Goal: Task Accomplishment & Management: Use online tool/utility

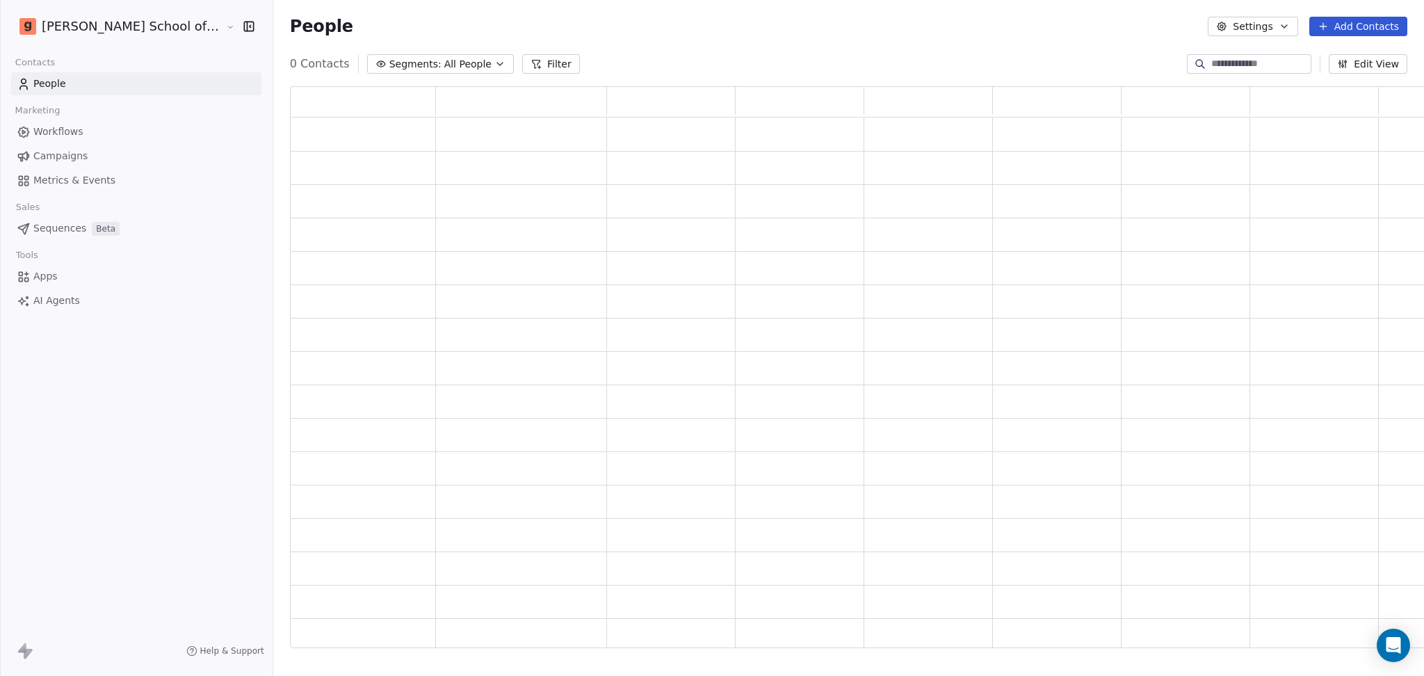
scroll to position [547, 1157]
click at [152, 168] on div "Workflows Campaigns Metrics & Events" at bounding box center [136, 156] width 250 height 72
click at [131, 155] on link "Campaigns" at bounding box center [136, 156] width 250 height 23
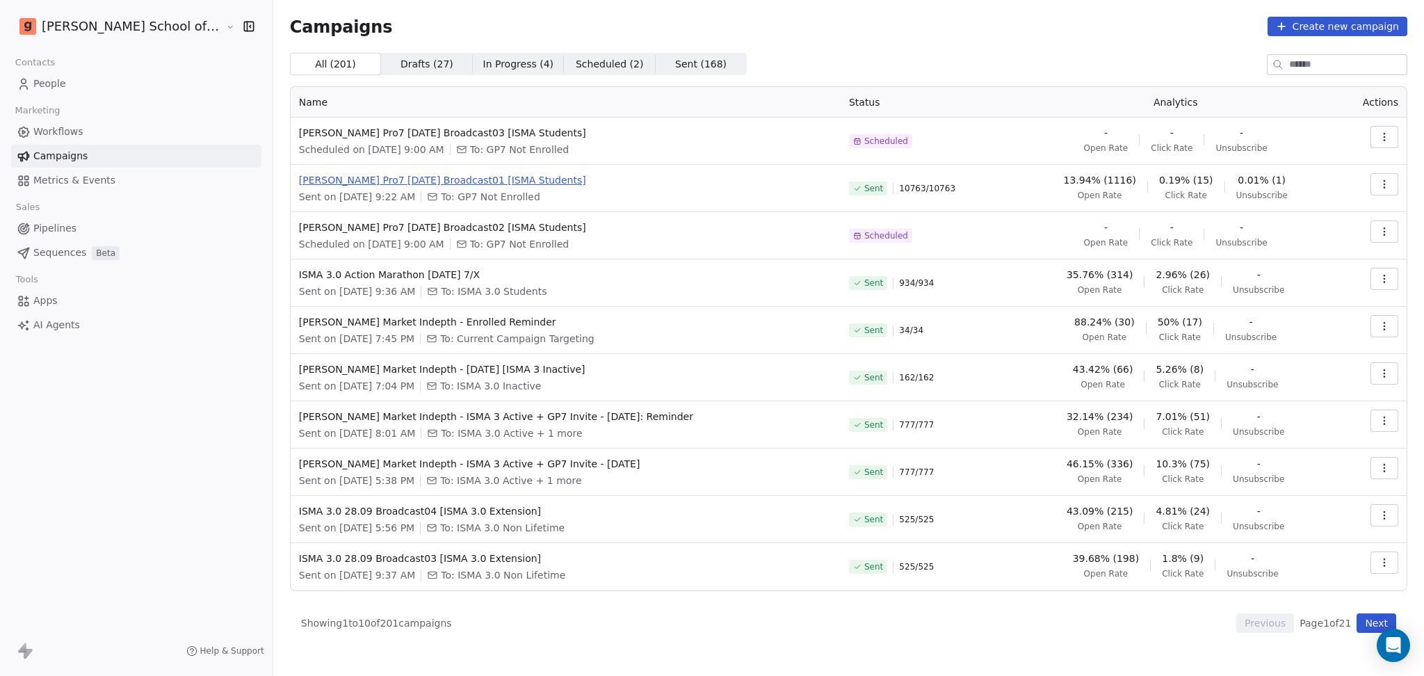
click at [426, 184] on span "[PERSON_NAME] Pro7 [DATE] Broadcast01 [ISMA Students]" at bounding box center [565, 180] width 533 height 14
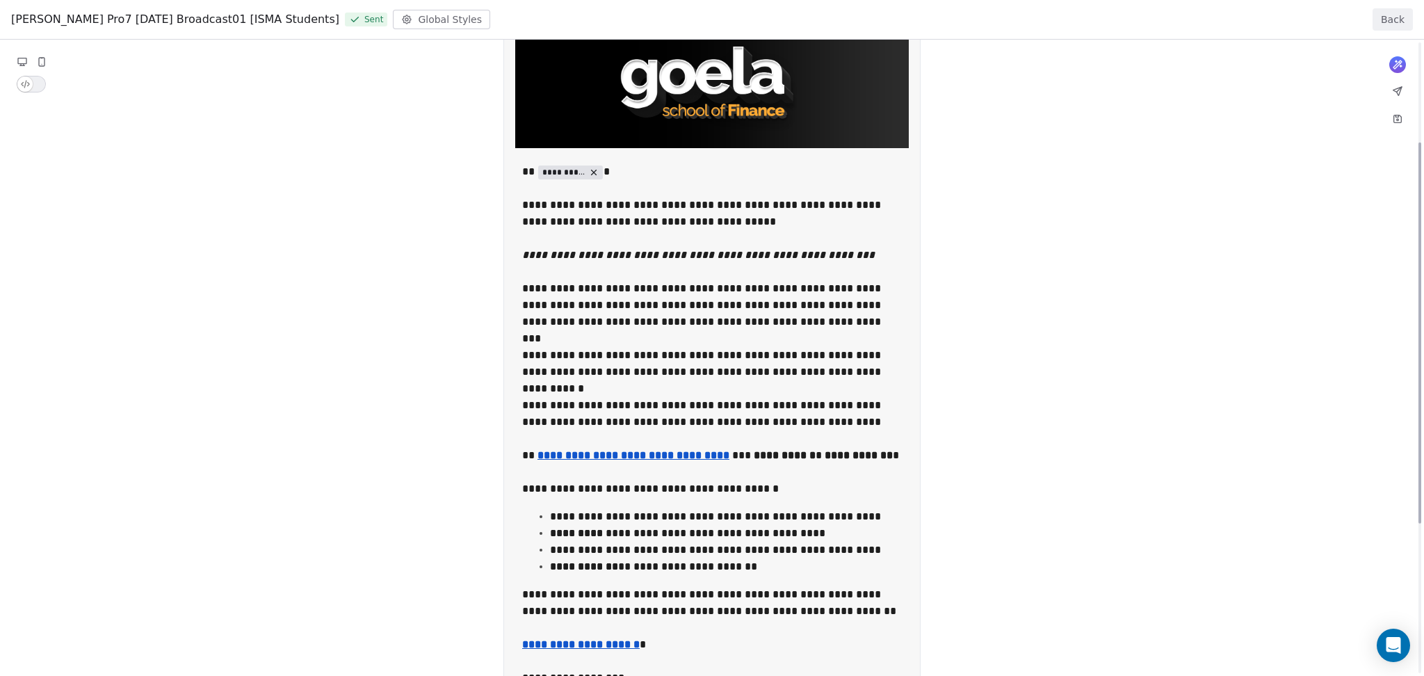
scroll to position [278, 0]
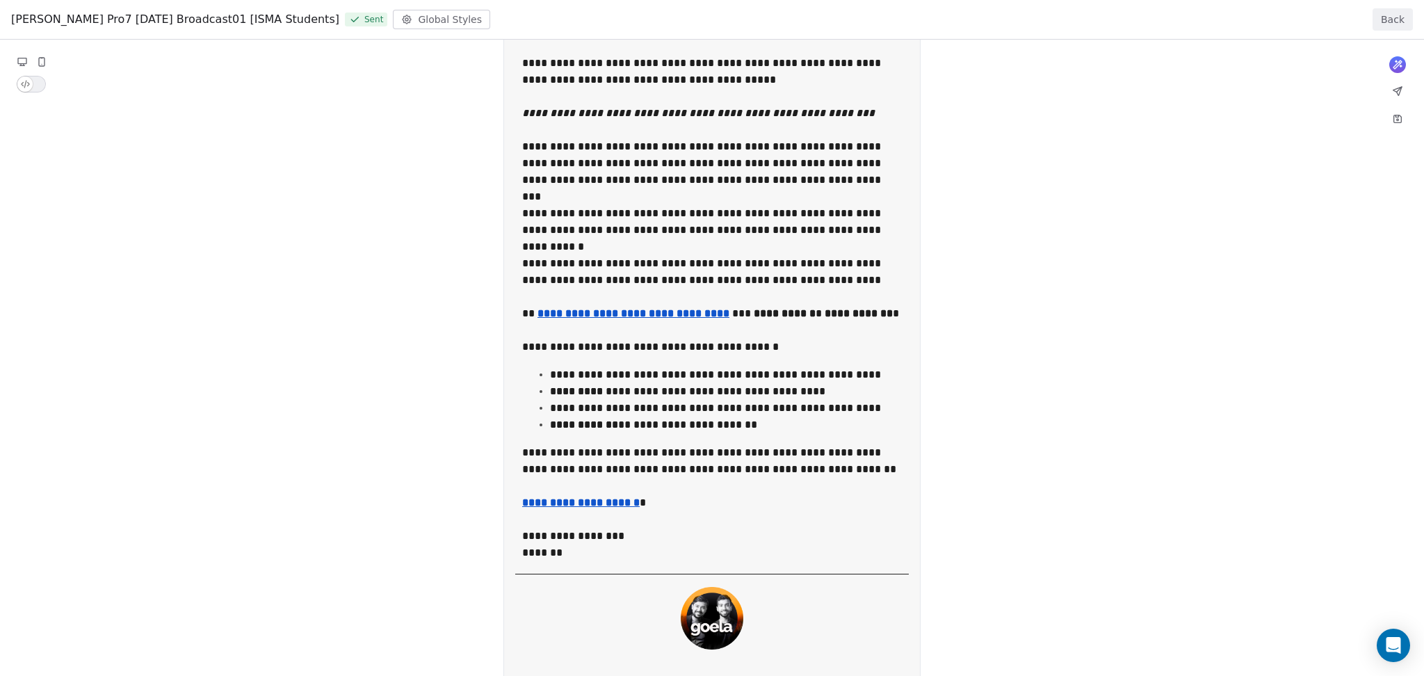
click at [1385, 18] on button "Back" at bounding box center [1393, 19] width 40 height 22
